Goal: Go to known website: Access a specific website the user already knows

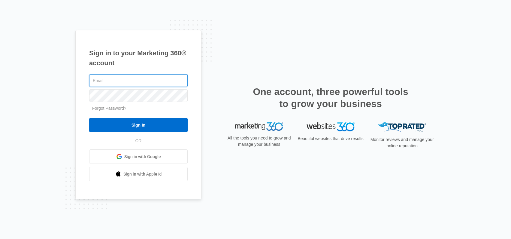
click at [122, 83] on input "text" at bounding box center [138, 80] width 99 height 13
type input "[PERSON_NAME][EMAIL_ADDRESS][DOMAIN_NAME]"
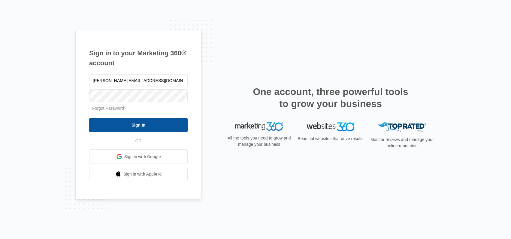
click at [147, 121] on input "Sign In" at bounding box center [138, 125] width 99 height 14
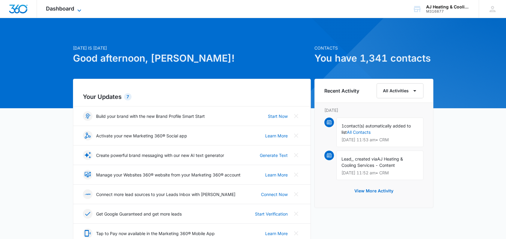
click at [61, 7] on span "Dashboard" at bounding box center [60, 8] width 28 height 6
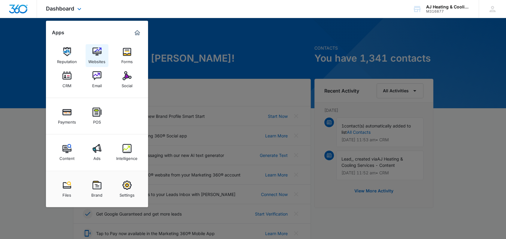
click at [91, 51] on link "Websites" at bounding box center [97, 55] width 23 height 23
